Goal: Navigation & Orientation: Find specific page/section

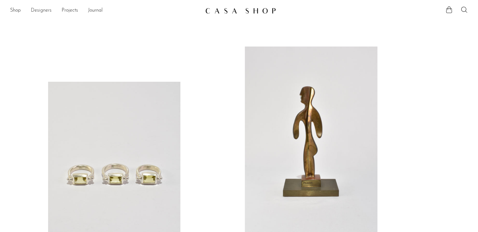
click at [47, 11] on link "Designers" at bounding box center [41, 11] width 21 height 8
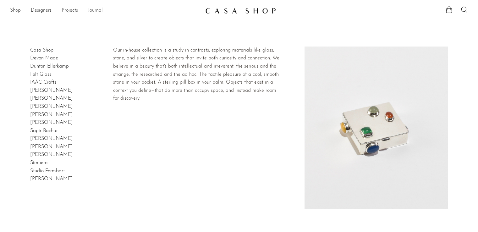
click at [41, 51] on link "Casa Shop" at bounding box center [41, 50] width 23 height 5
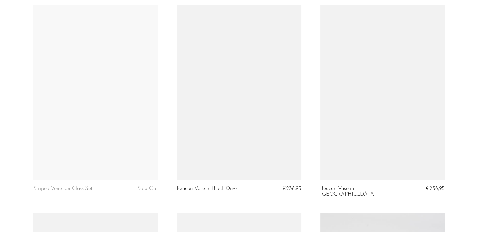
scroll to position [377, 0]
